Goal: Navigation & Orientation: Find specific page/section

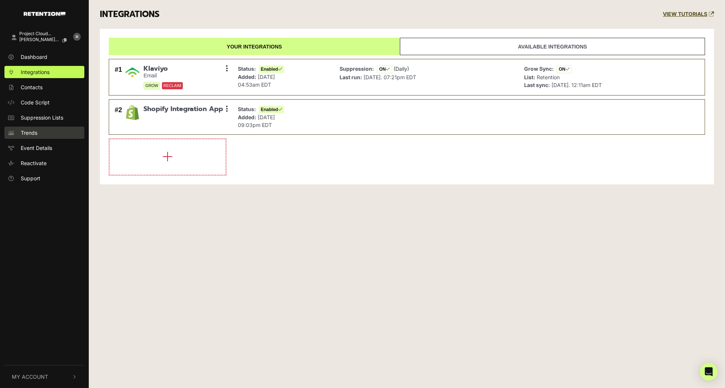
click at [41, 131] on link "Trends" at bounding box center [44, 133] width 80 height 12
click at [44, 127] on link "Trends" at bounding box center [44, 133] width 80 height 12
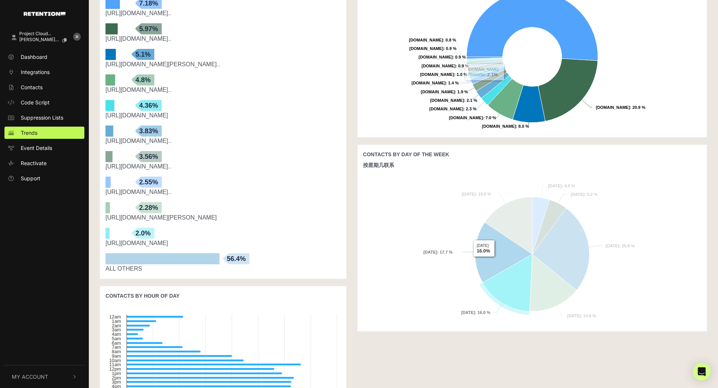
scroll to position [215, 0]
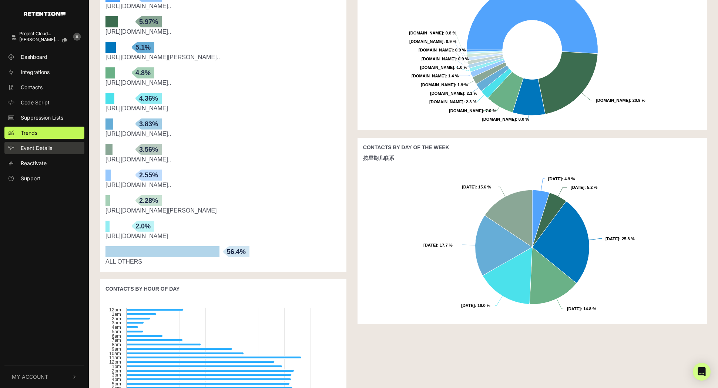
click at [51, 144] on span "Event Details" at bounding box center [36, 148] width 31 height 8
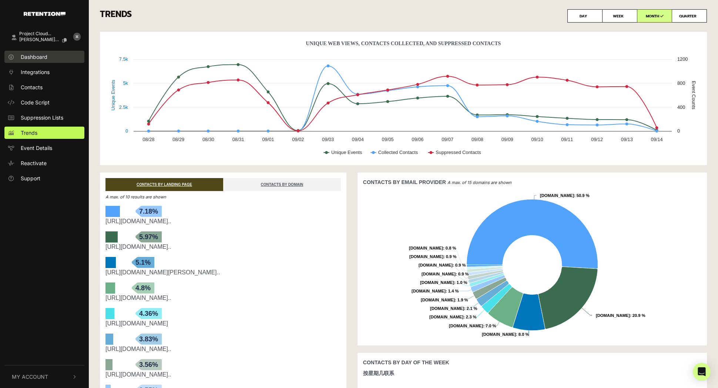
click at [52, 57] on link "Dashboard" at bounding box center [44, 57] width 80 height 12
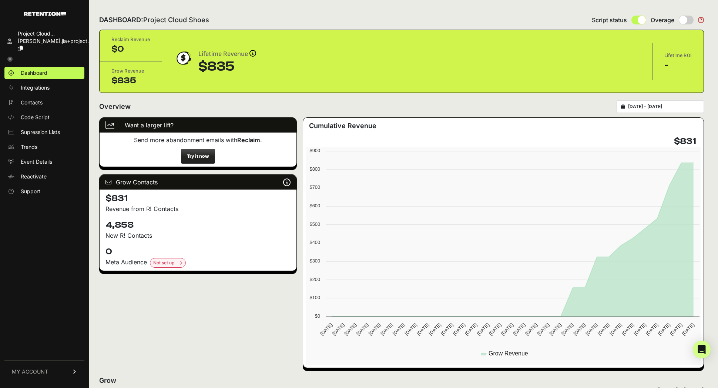
drag, startPoint x: 103, startPoint y: 226, endPoint x: 143, endPoint y: 226, distance: 40.3
click at [143, 226] on div "4,858 New R! Contacts" at bounding box center [198, 229] width 197 height 27
click at [51, 158] on span "Event Details" at bounding box center [36, 161] width 31 height 7
